Goal: Use online tool/utility: Utilize a website feature to perform a specific function

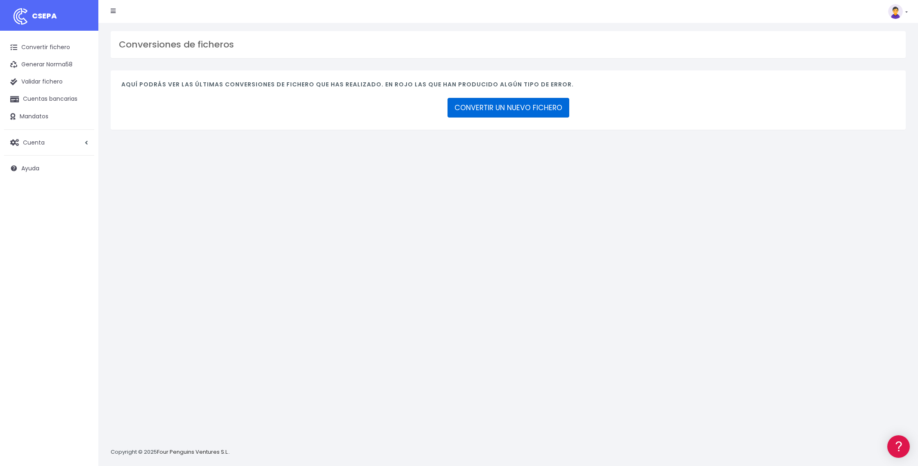
click at [494, 109] on link "CONVERTIR UN NUEVO FICHERO" at bounding box center [508, 108] width 122 height 20
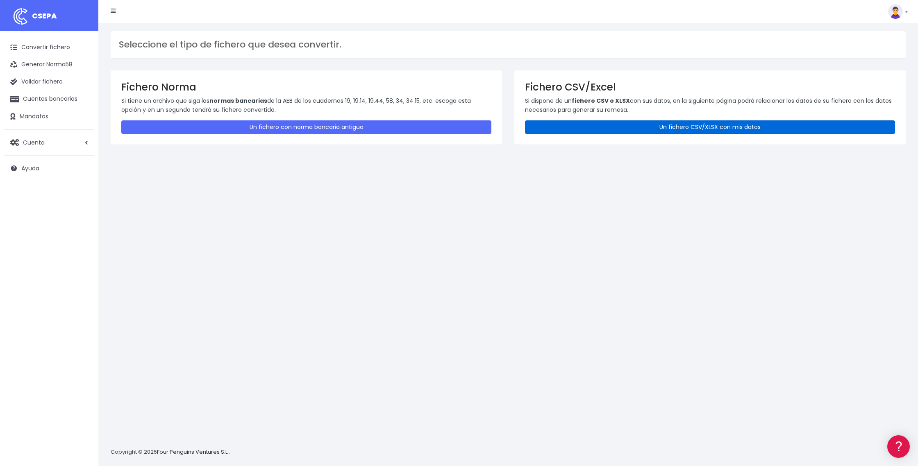
click at [673, 129] on link "Un fichero CSV/XLSX con mis datos" at bounding box center [710, 127] width 370 height 14
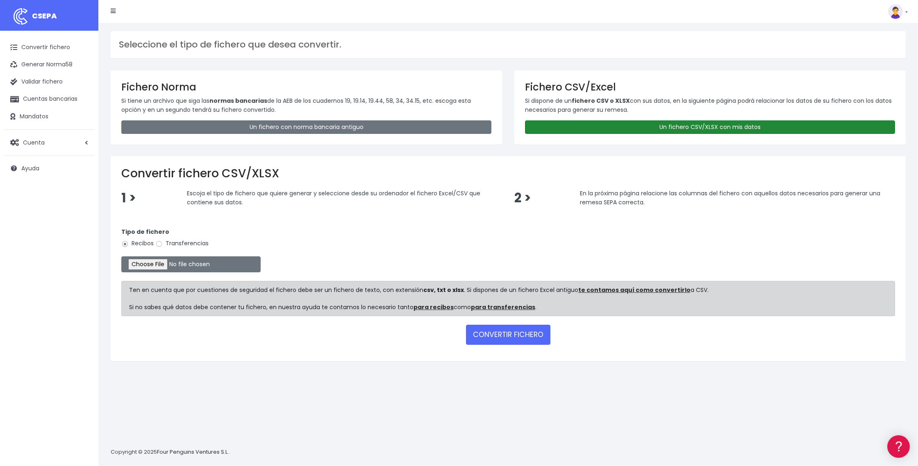
click at [613, 126] on link "Un fichero CSV/XLSX con mis datos" at bounding box center [710, 127] width 370 height 14
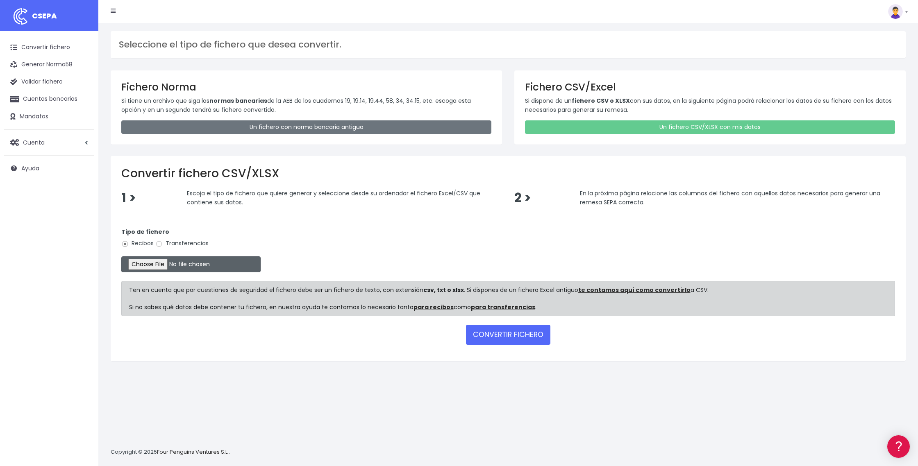
click at [173, 266] on input "file" at bounding box center [190, 264] width 139 height 16
type input "C:\fakepath\DOMICILIACION 1 OCTUBRE.25.xlsx"
click at [497, 338] on button "CONVERTIR FICHERO" at bounding box center [508, 335] width 84 height 20
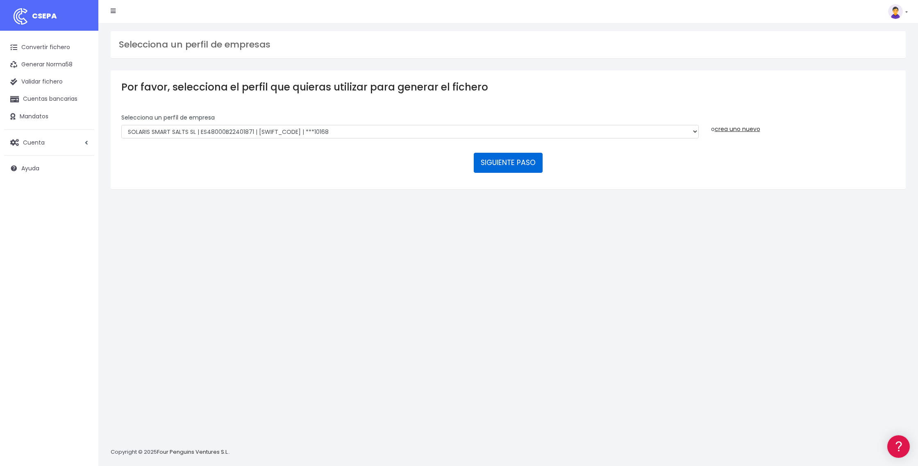
click at [501, 164] on button "SIGUIENTE PASO" at bounding box center [508, 163] width 69 height 20
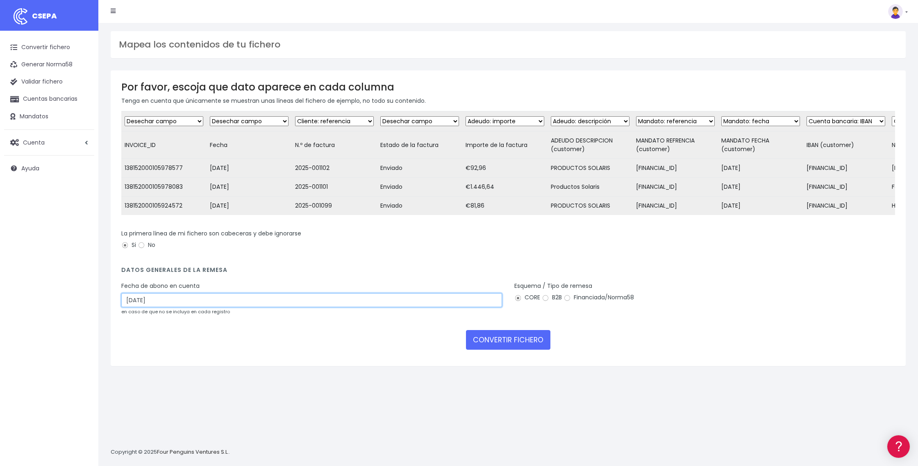
click at [173, 306] on input "03/10/2025" at bounding box center [311, 300] width 381 height 14
click at [167, 350] on td "2" at bounding box center [166, 352] width 12 height 12
type input "02/10/2025"
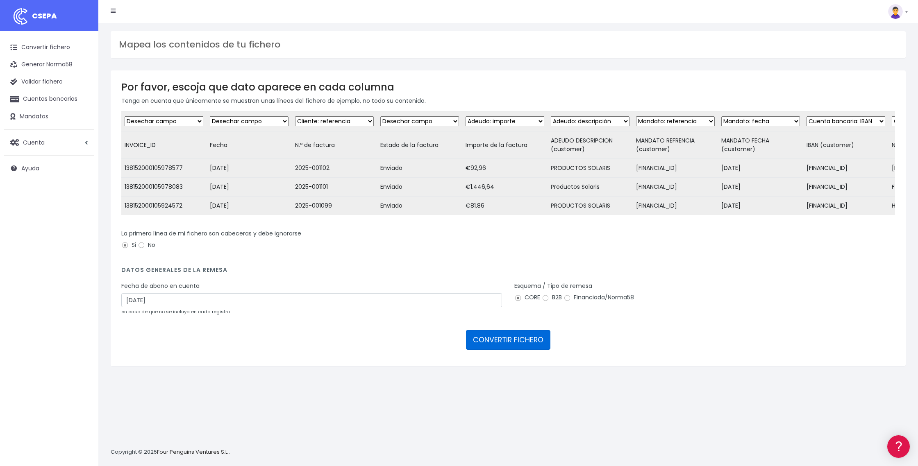
click at [495, 350] on button "CONVERTIR FICHERO" at bounding box center [508, 340] width 84 height 20
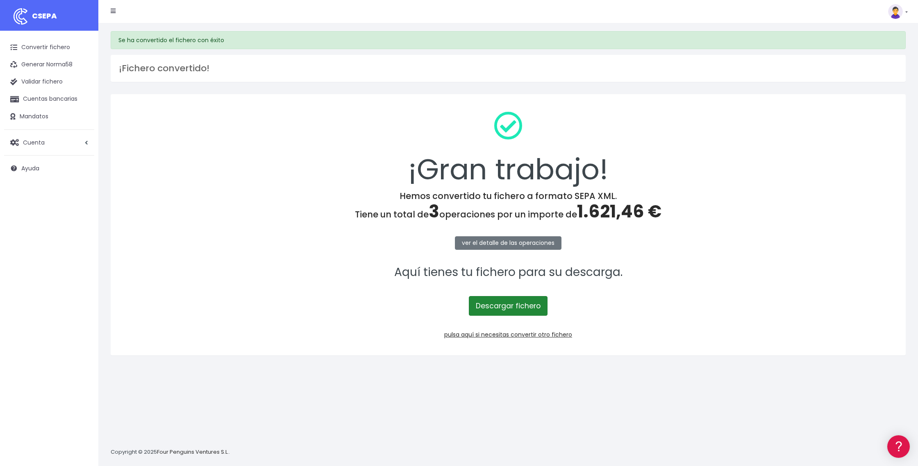
click at [498, 304] on link "Descargar fichero" at bounding box center [508, 306] width 79 height 20
